Goal: Transaction & Acquisition: Obtain resource

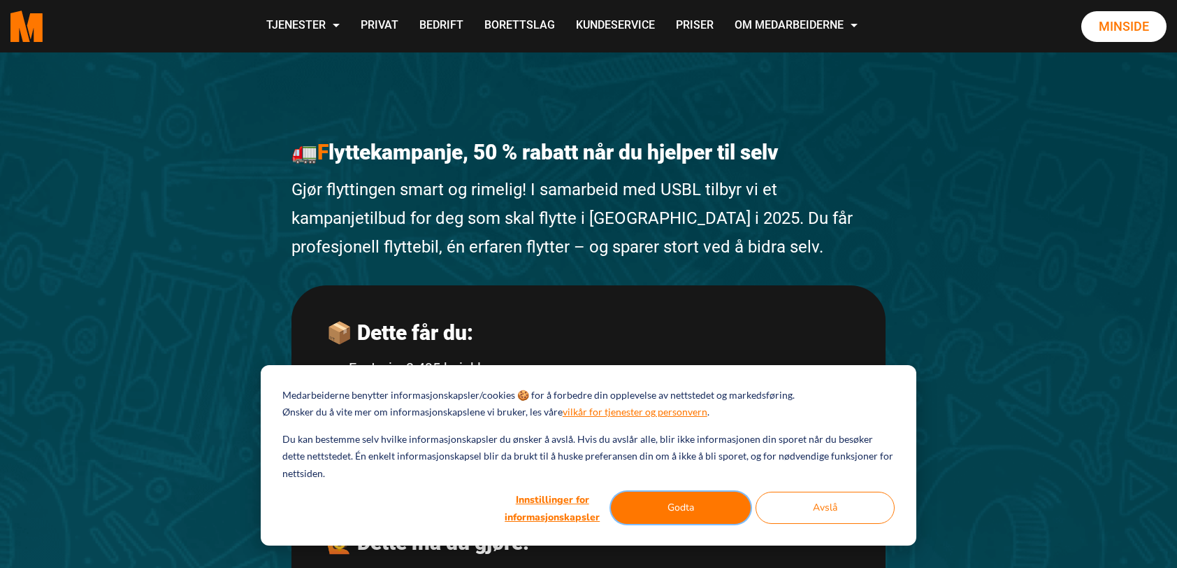
click at [684, 513] on button "Godta" at bounding box center [681, 508] width 140 height 32
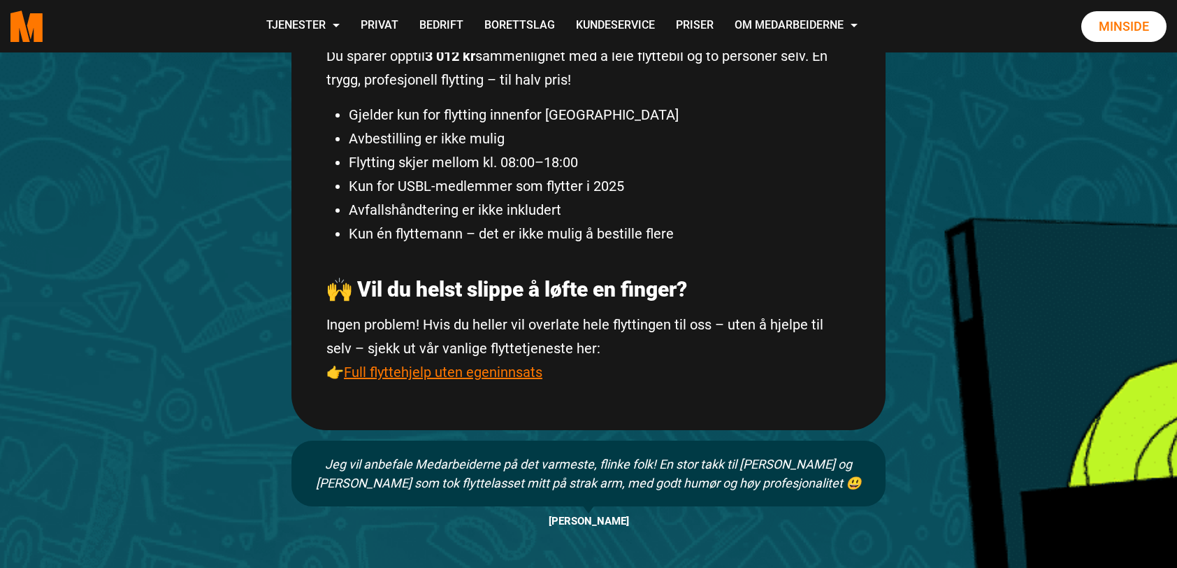
scroll to position [736, 0]
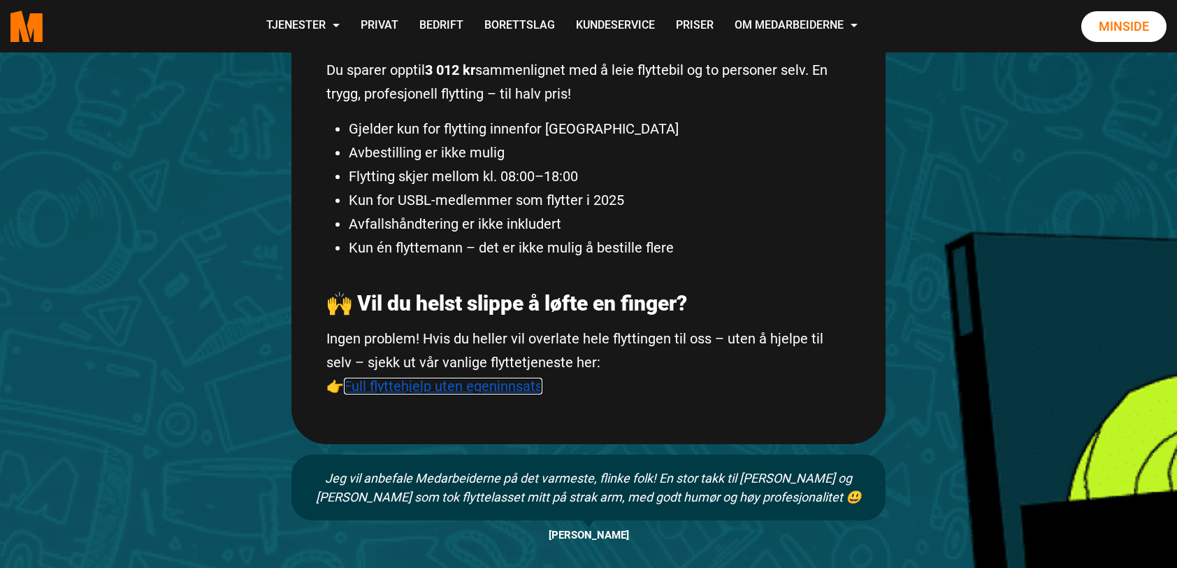
click at [508, 386] on link "Full flyttehjelp uten egeninnsats" at bounding box center [443, 386] width 199 height 17
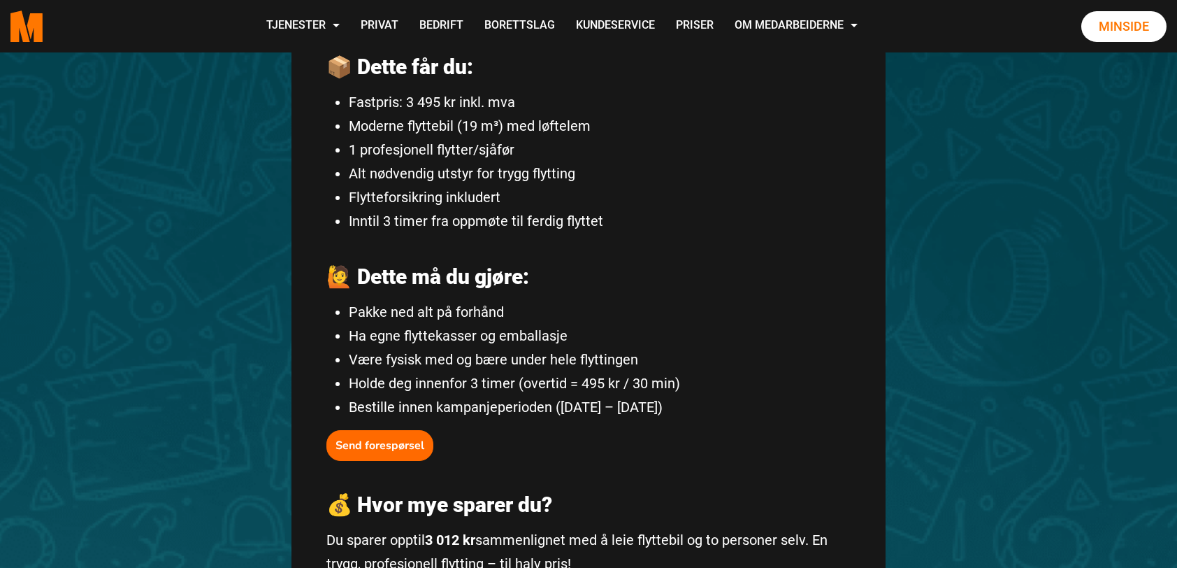
scroll to position [0, 0]
